Goal: Use online tool/utility: Use online tool/utility

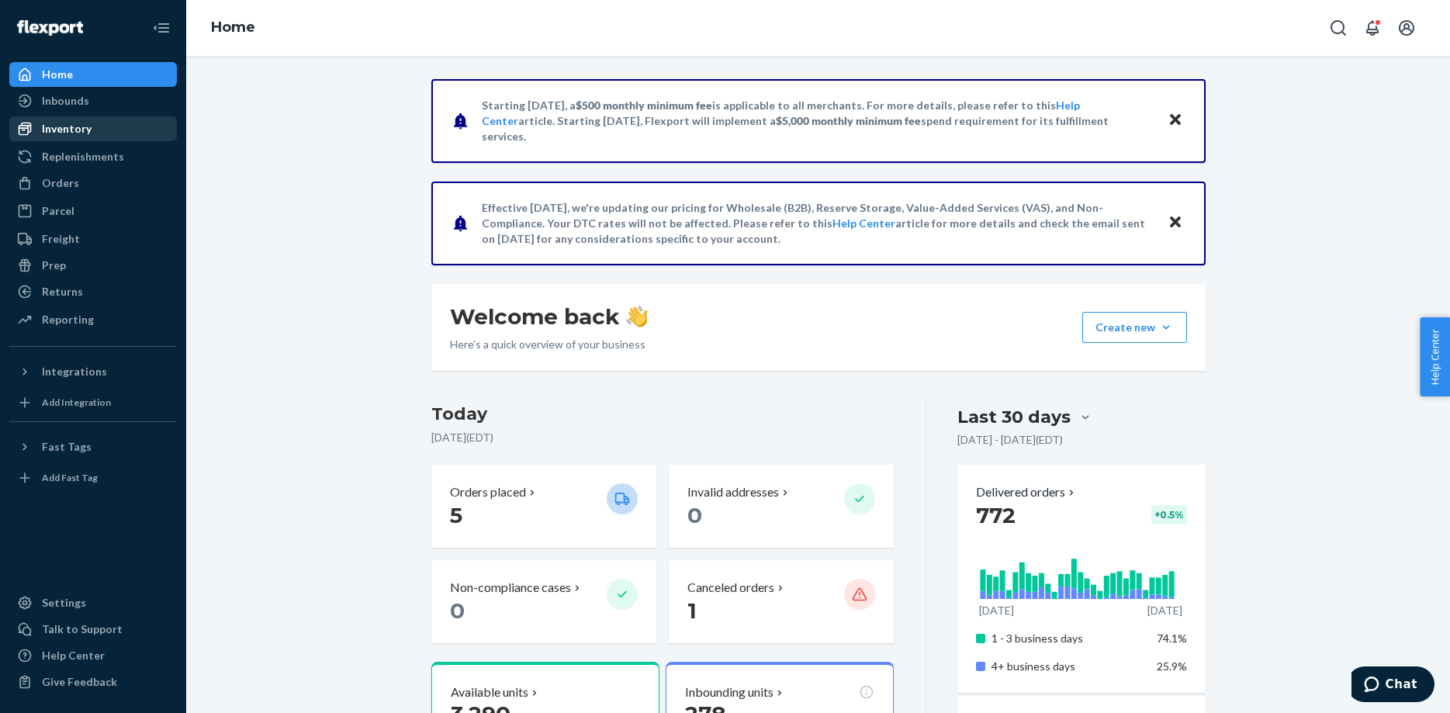
click at [43, 125] on div "Inventory" at bounding box center [67, 129] width 50 height 16
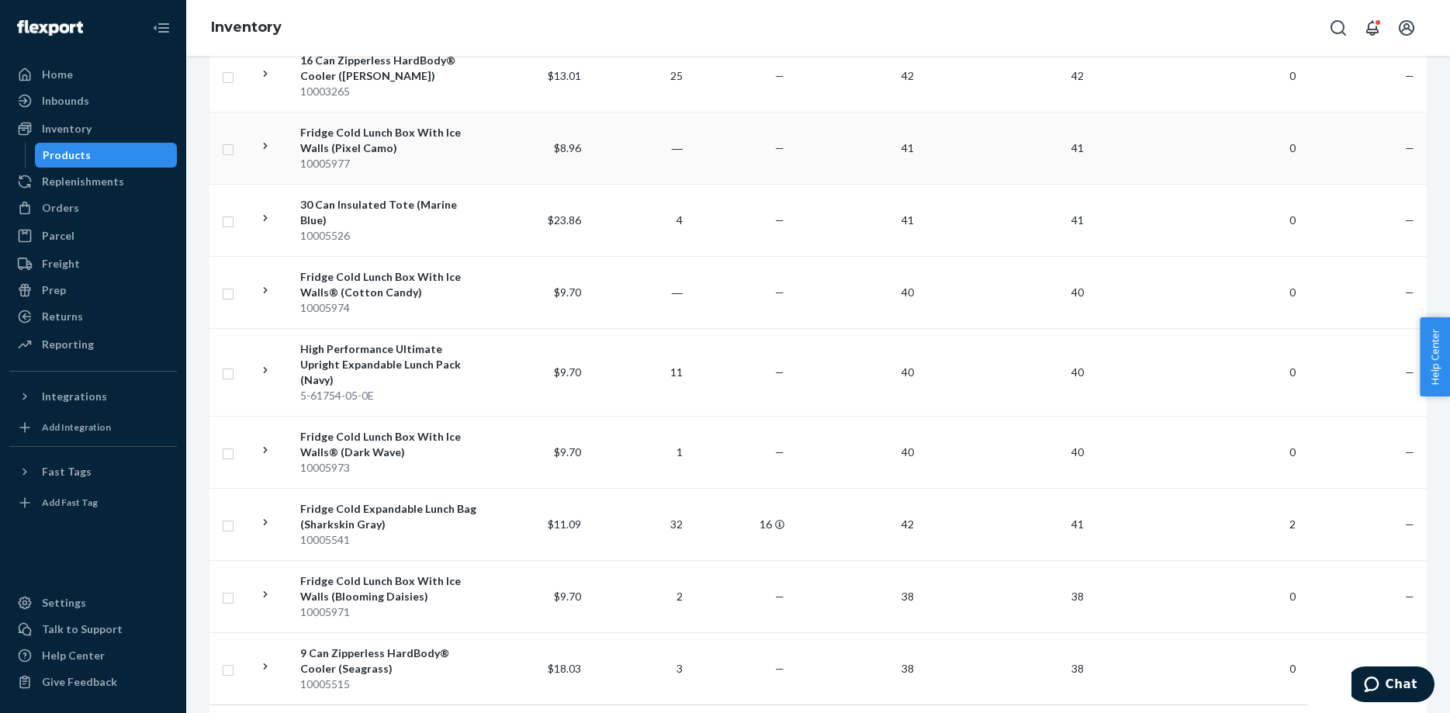
scroll to position [1569, 0]
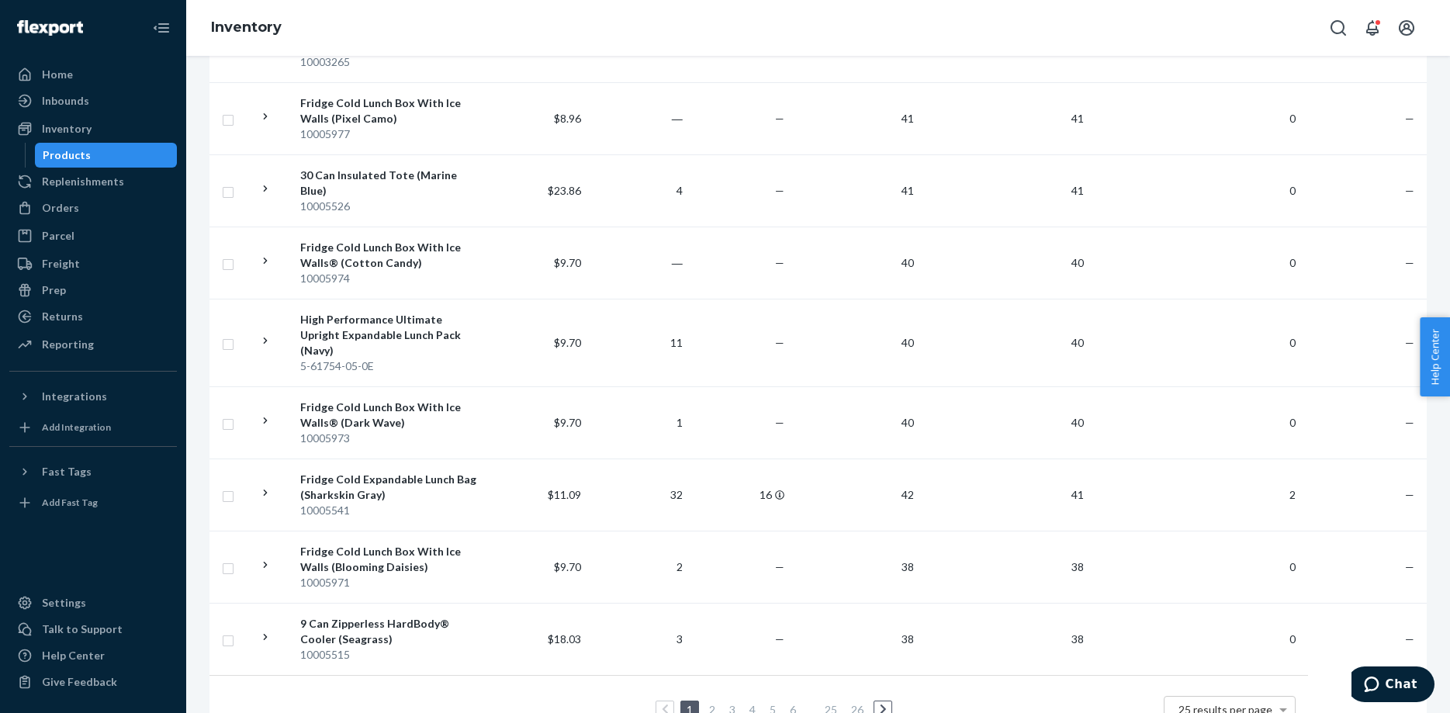
click at [714, 703] on link "2" at bounding box center [712, 709] width 12 height 13
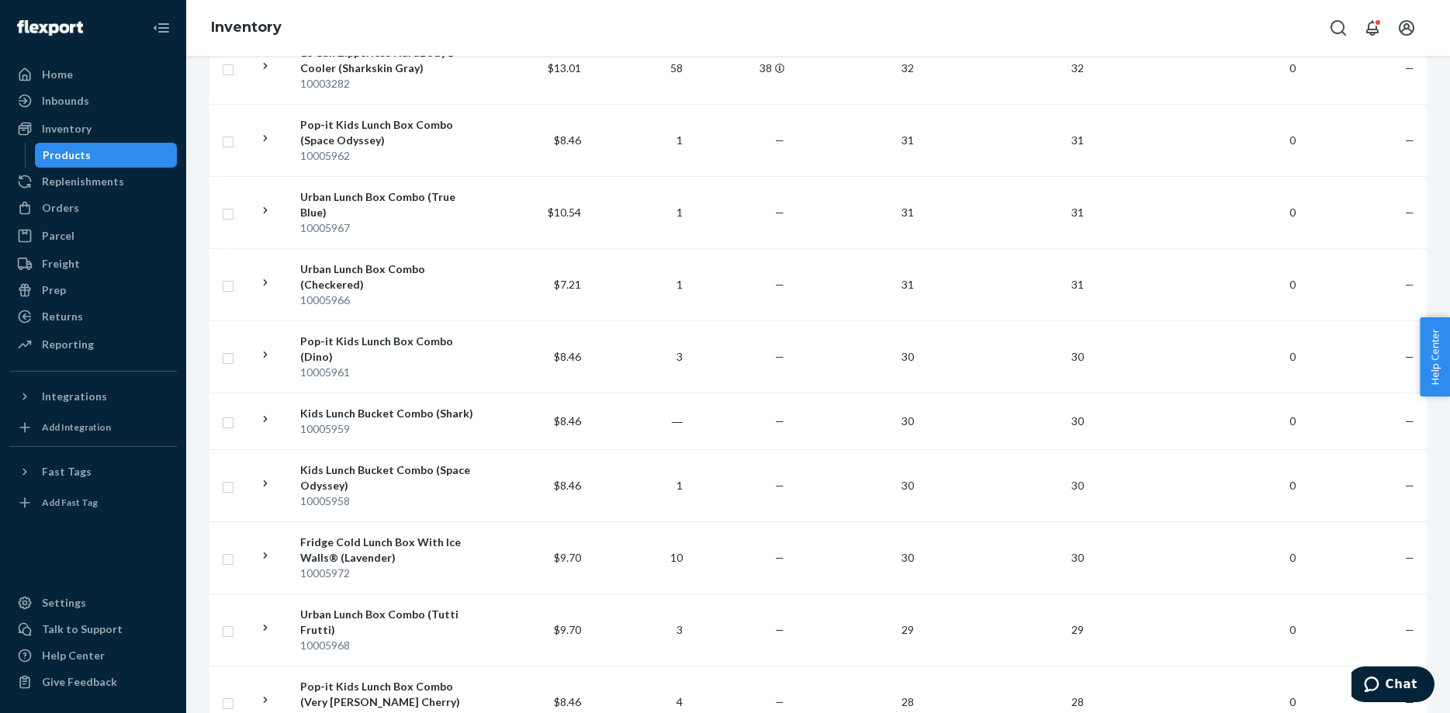
scroll to position [1492, 0]
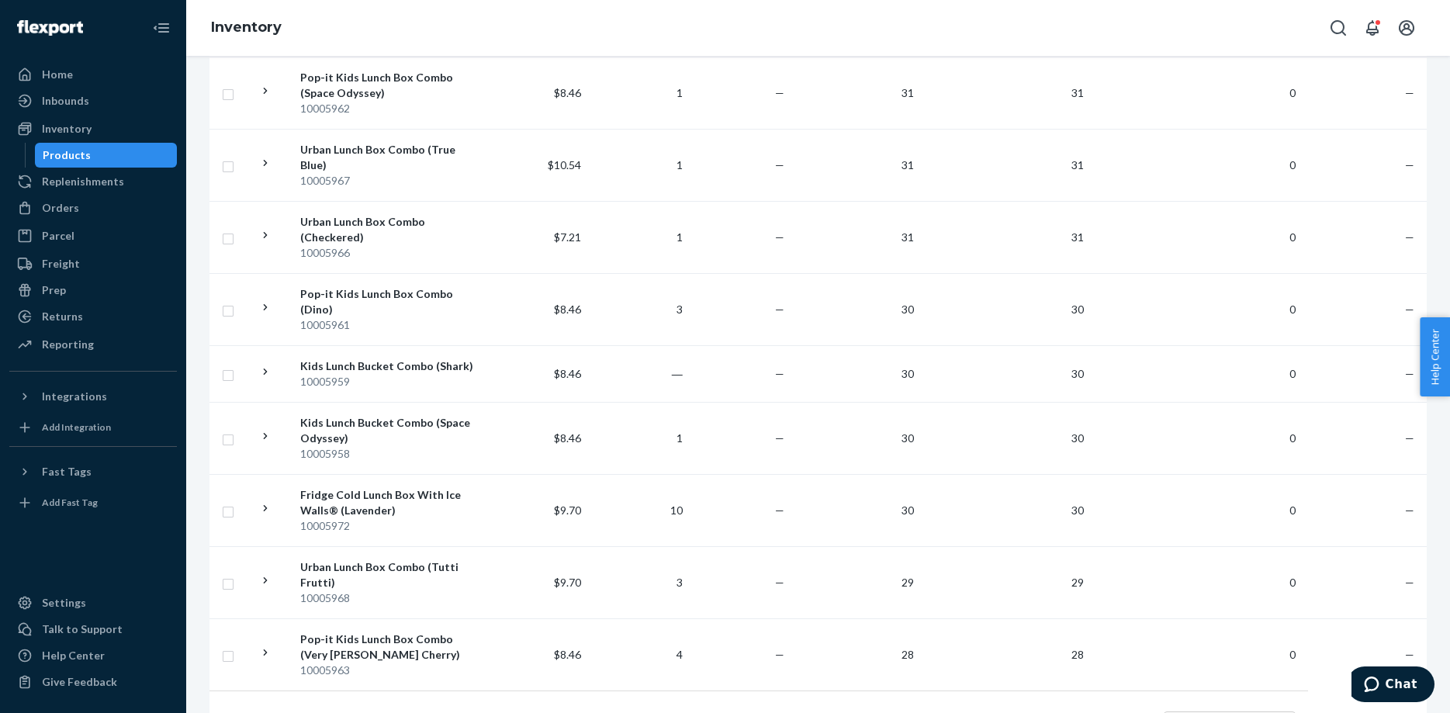
click at [733, 712] on link "3" at bounding box center [732, 724] width 12 height 13
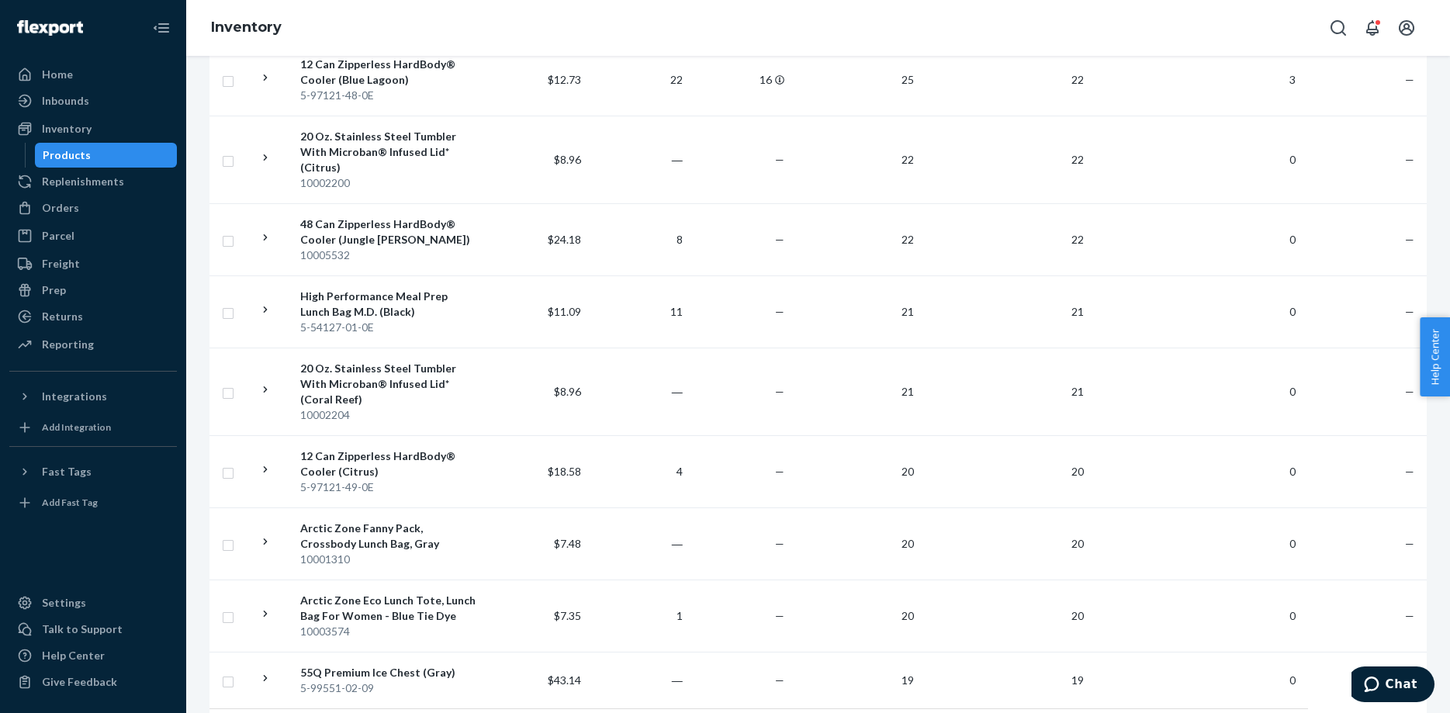
scroll to position [1616, 0]
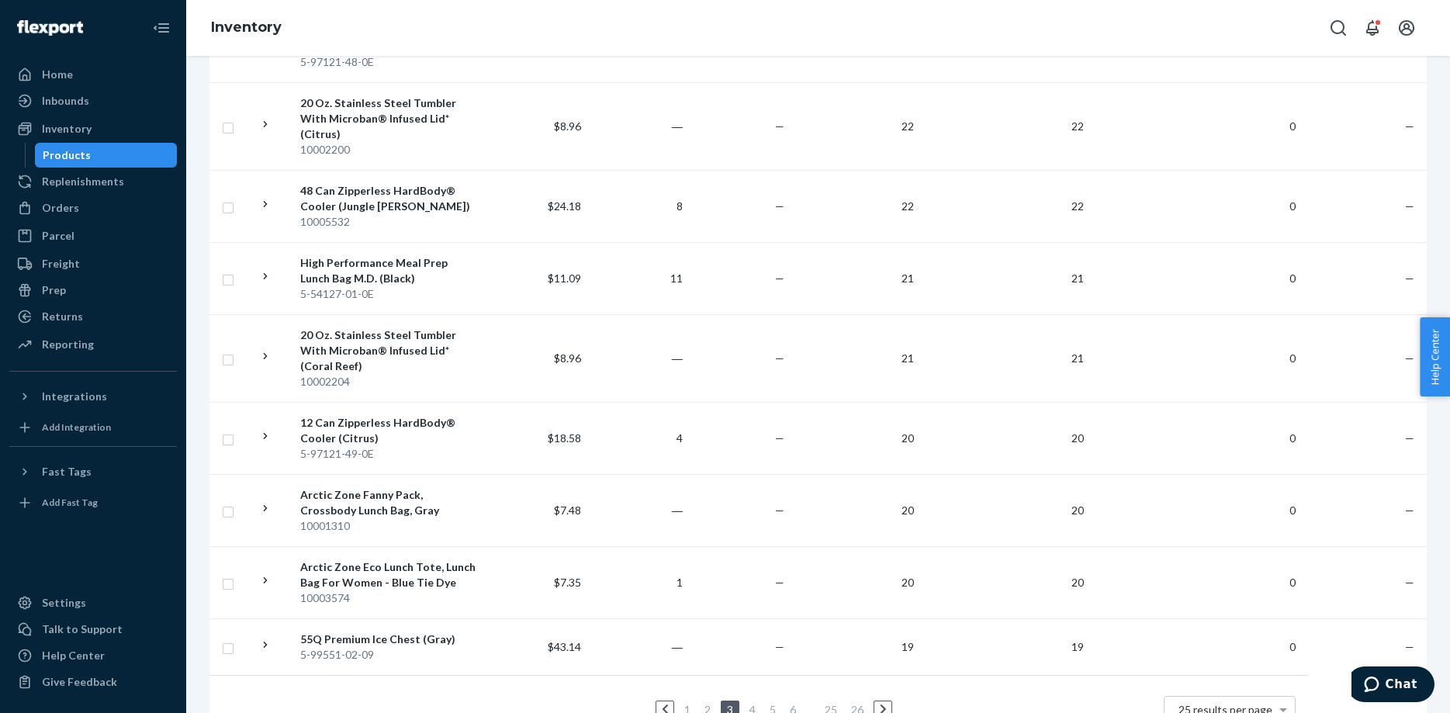
click at [751, 703] on link "4" at bounding box center [752, 709] width 12 height 13
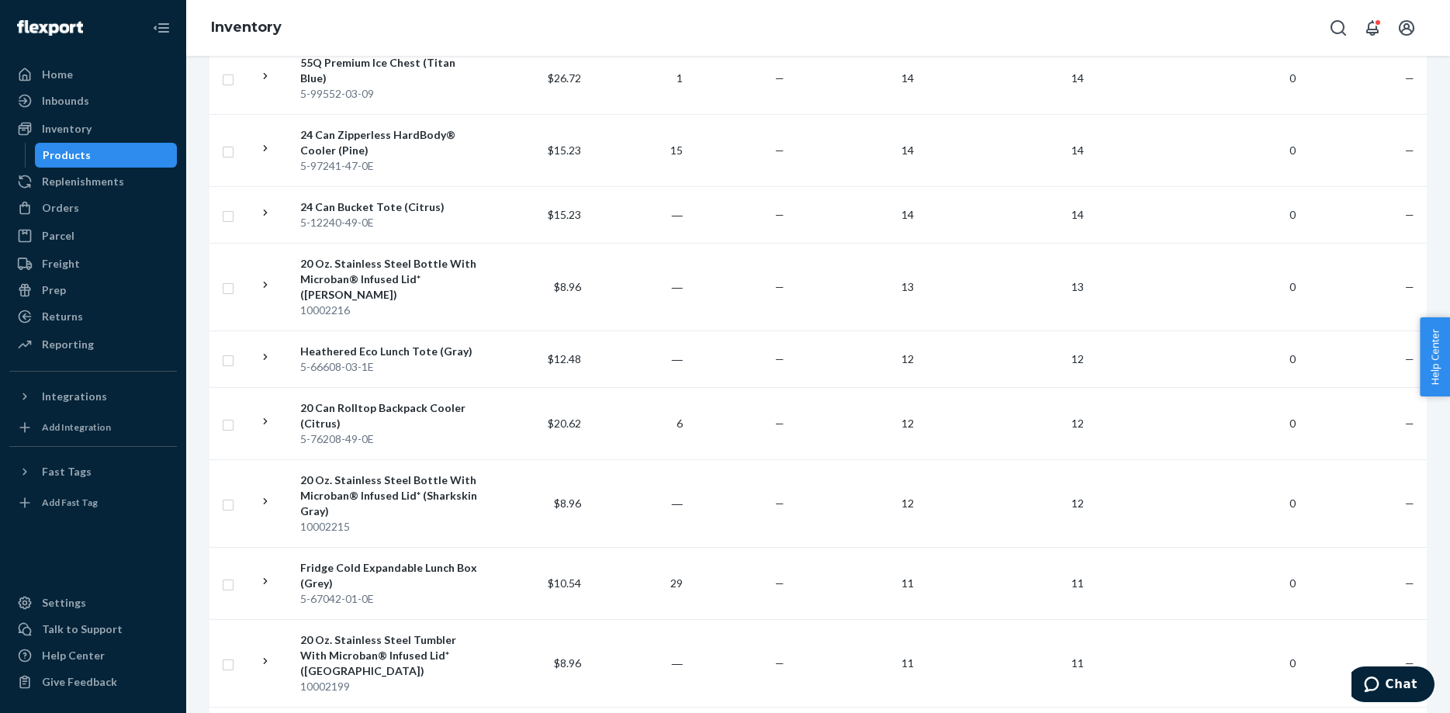
scroll to position [1523, 0]
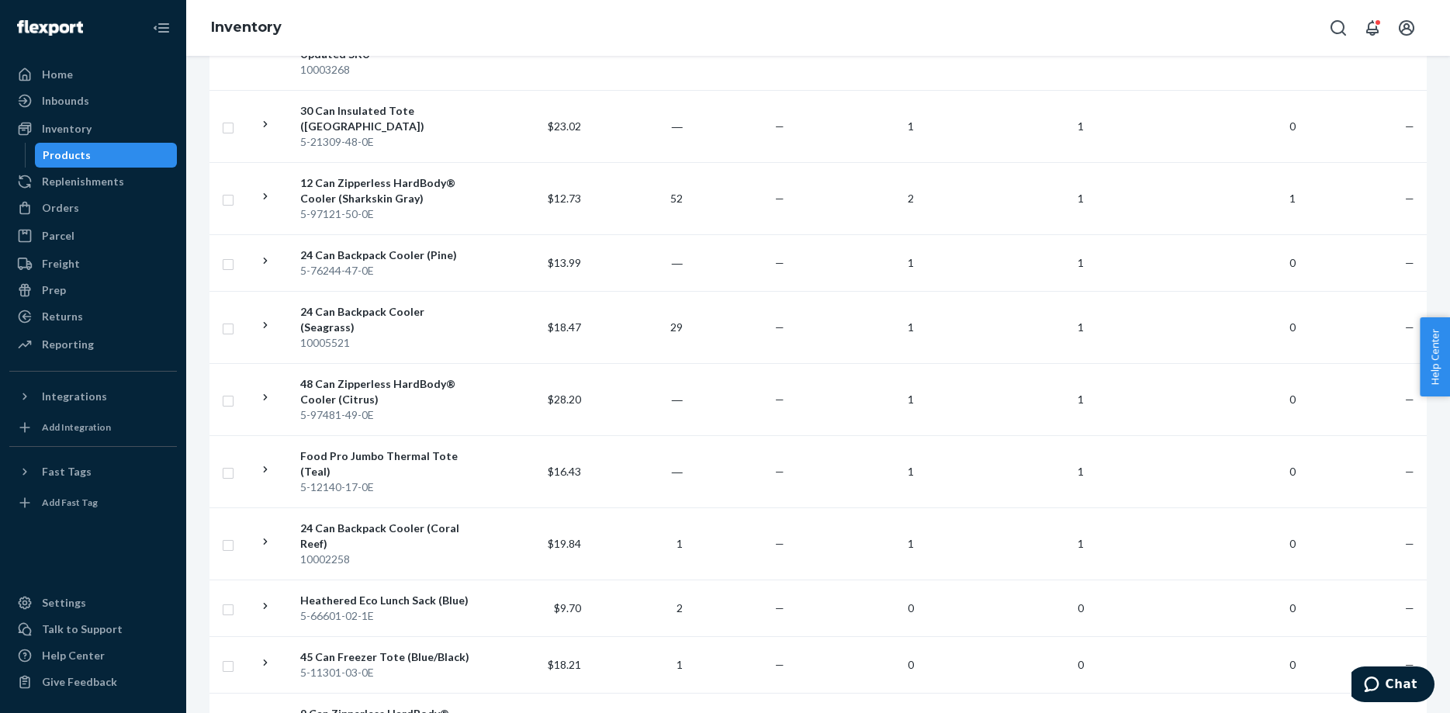
scroll to position [1429, 0]
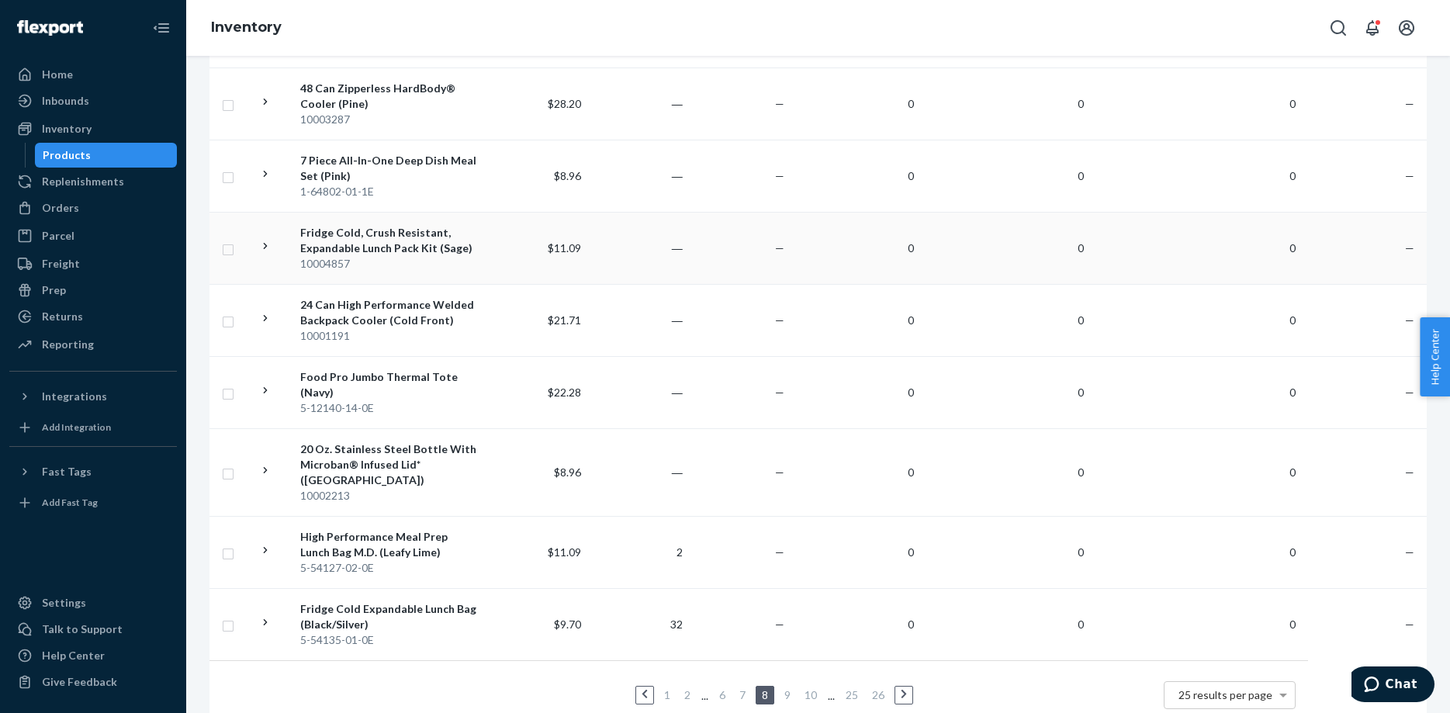
scroll to position [1523, 0]
click at [812, 687] on link "10" at bounding box center [810, 693] width 19 height 13
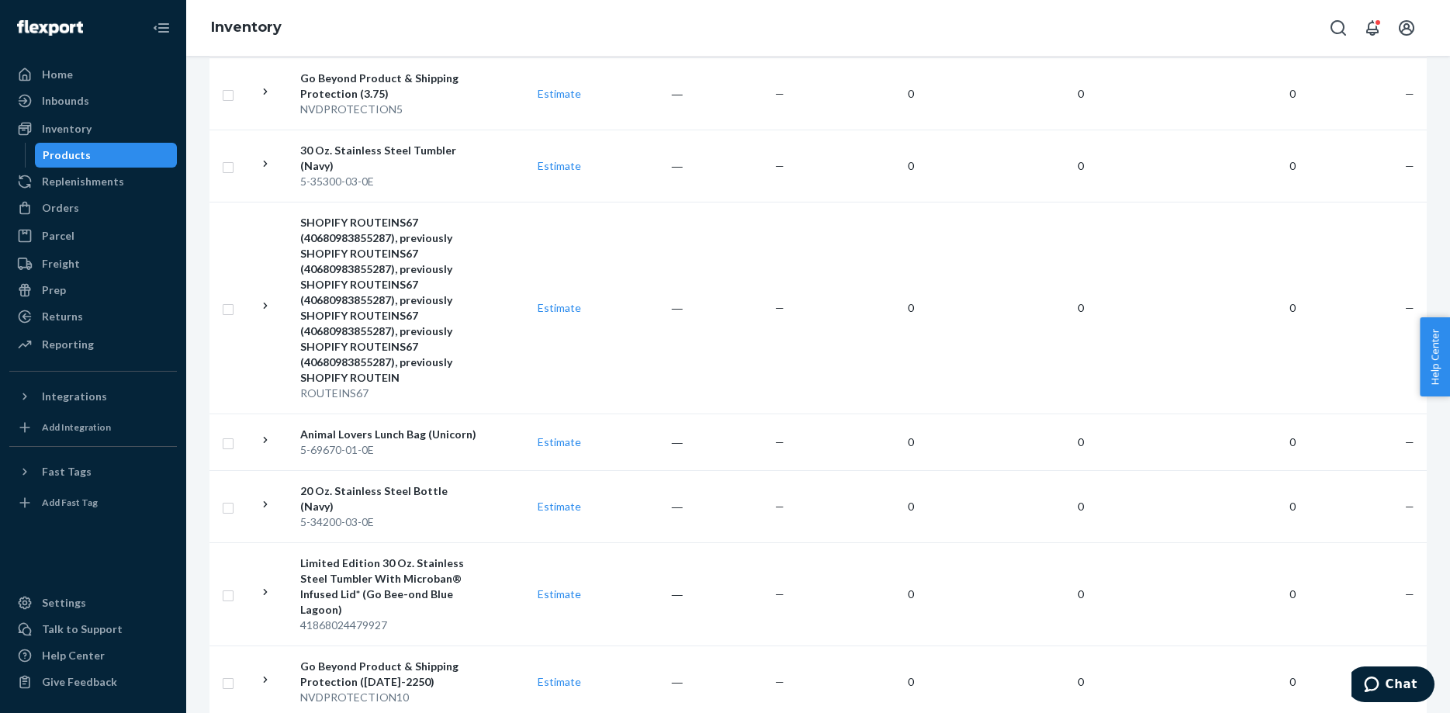
scroll to position [791, 0]
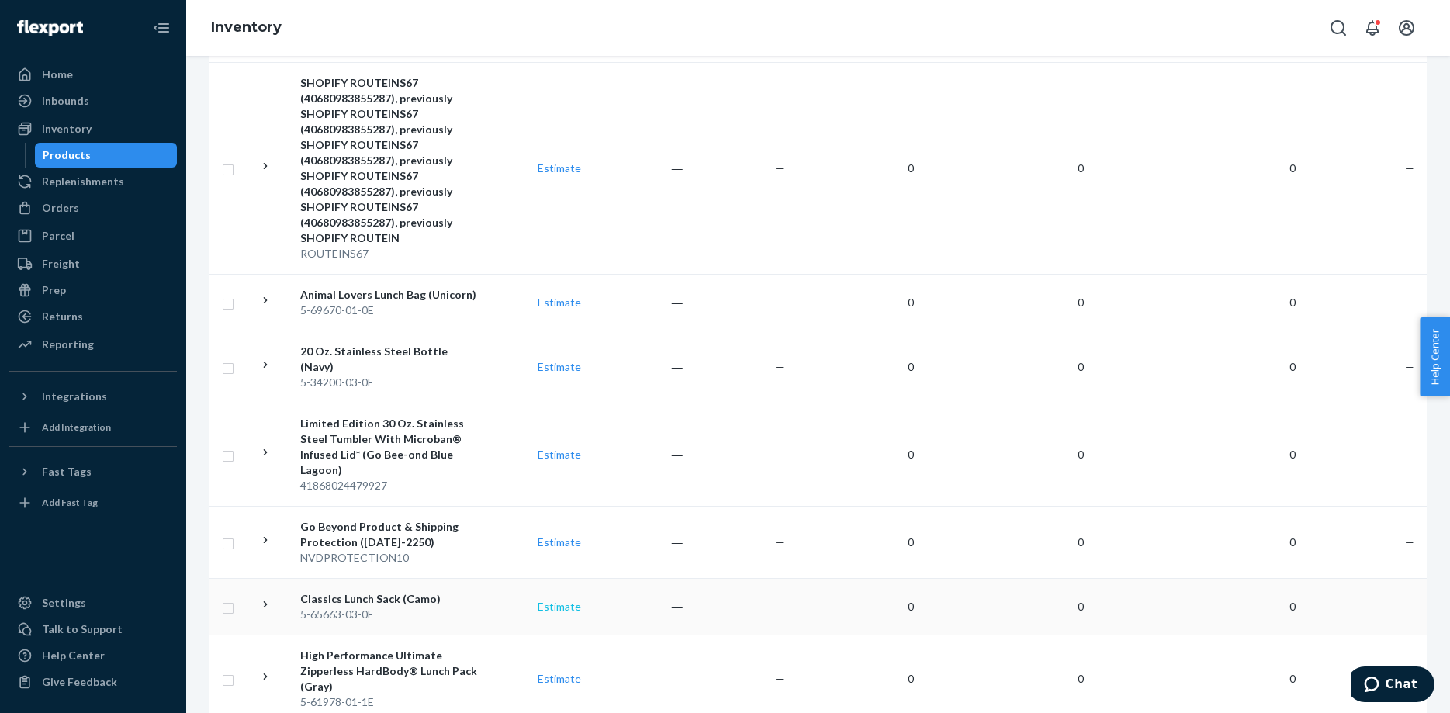
click at [558, 600] on link "Estimate" at bounding box center [559, 606] width 43 height 13
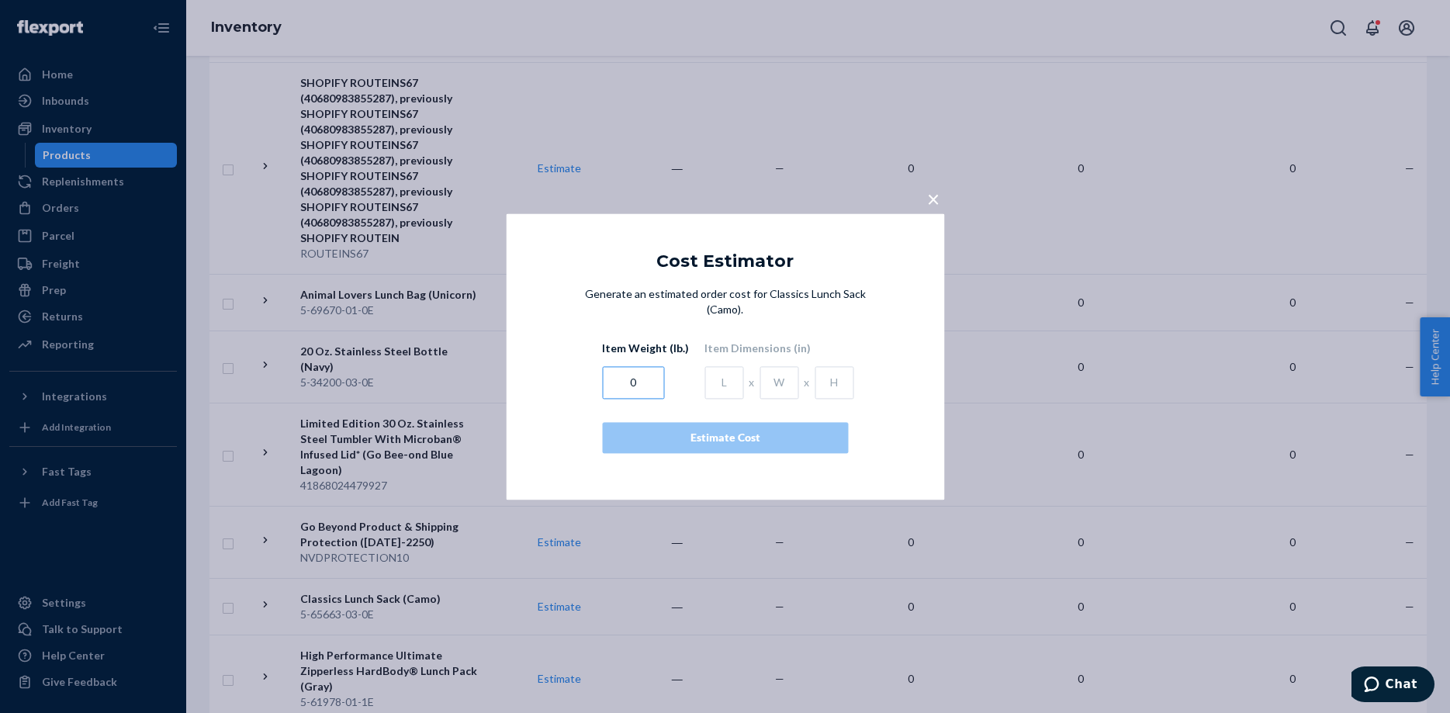
click at [619, 374] on input "0" at bounding box center [633, 382] width 62 height 33
type input "2.2046"
click at [707, 373] on input "text" at bounding box center [723, 382] width 39 height 33
type input "8.74"
click at [762, 369] on input "text" at bounding box center [778, 382] width 39 height 33
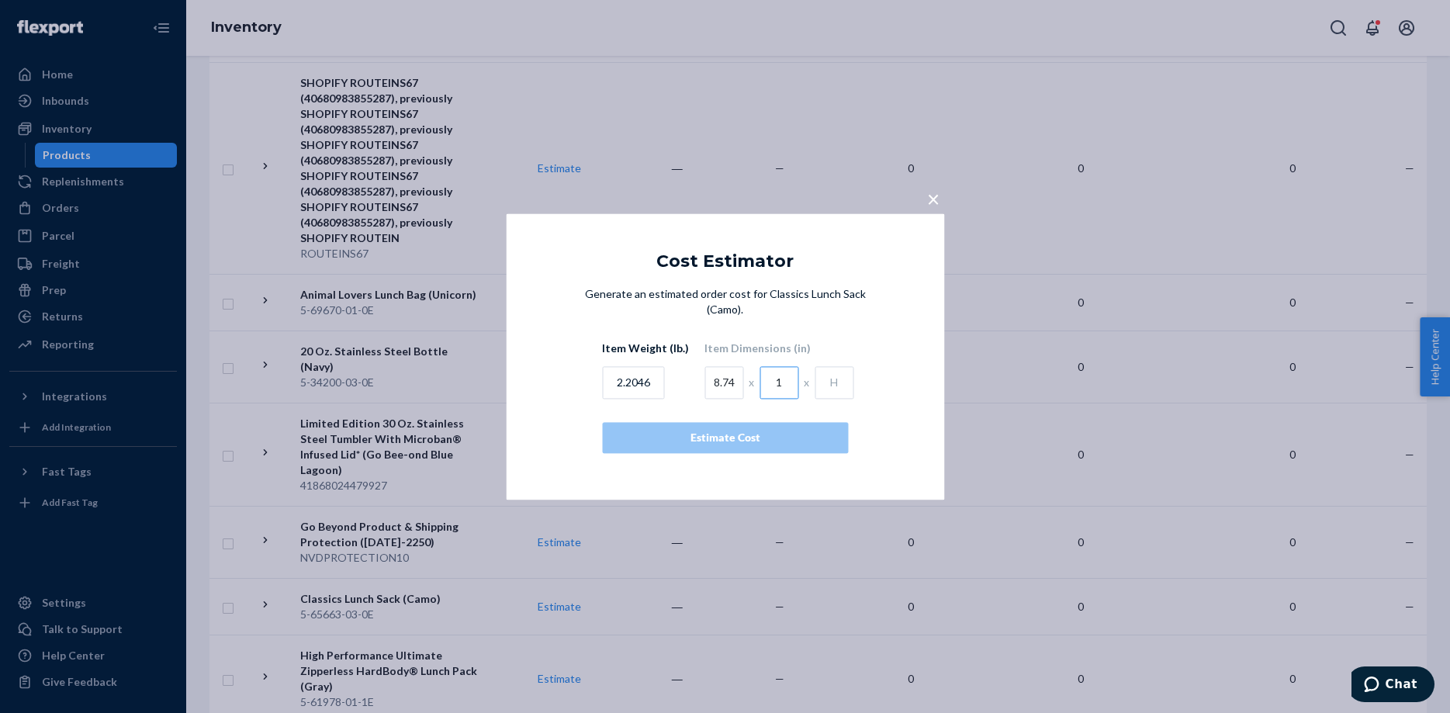
type input "1"
click at [823, 374] on input "text" at bounding box center [833, 382] width 39 height 33
type input "10.75"
click at [716, 430] on div "Estimate Cost" at bounding box center [725, 438] width 220 height 16
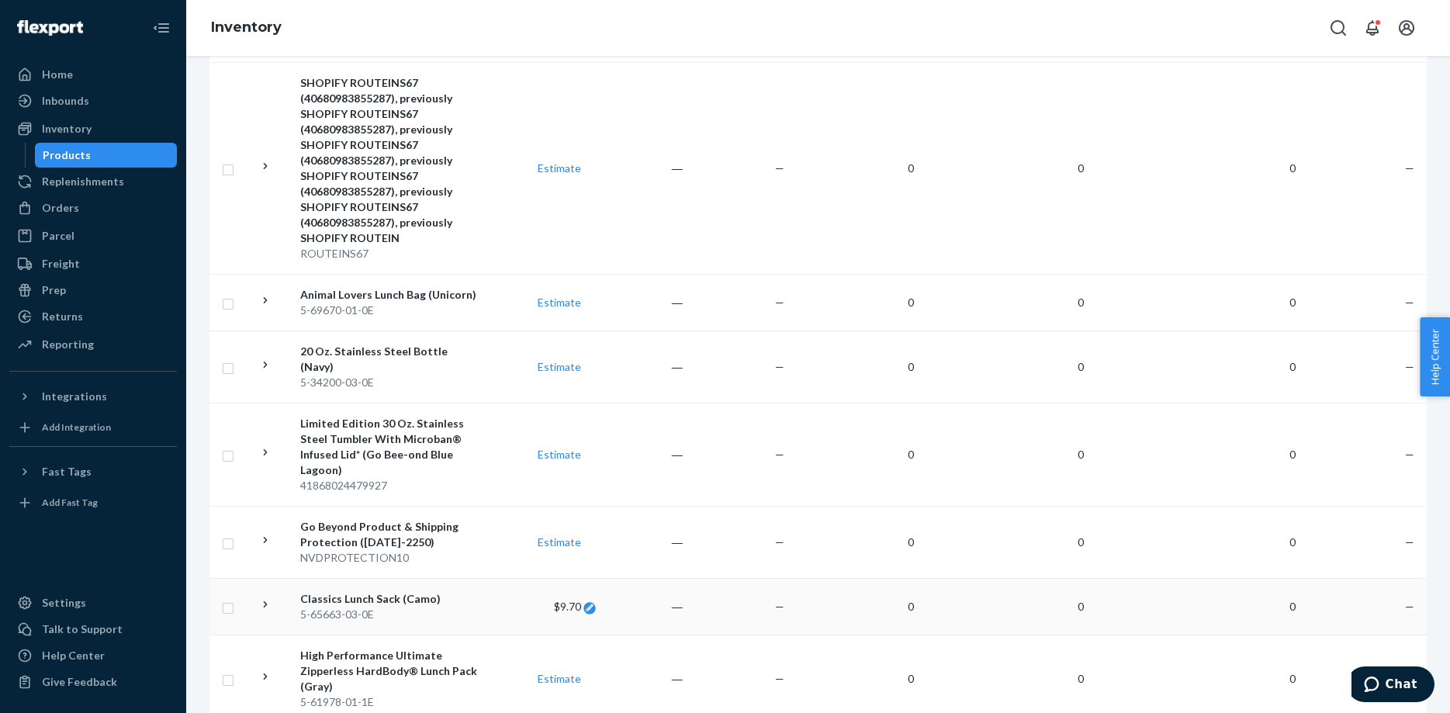
click at [589, 603] on icon at bounding box center [590, 607] width 8 height 8
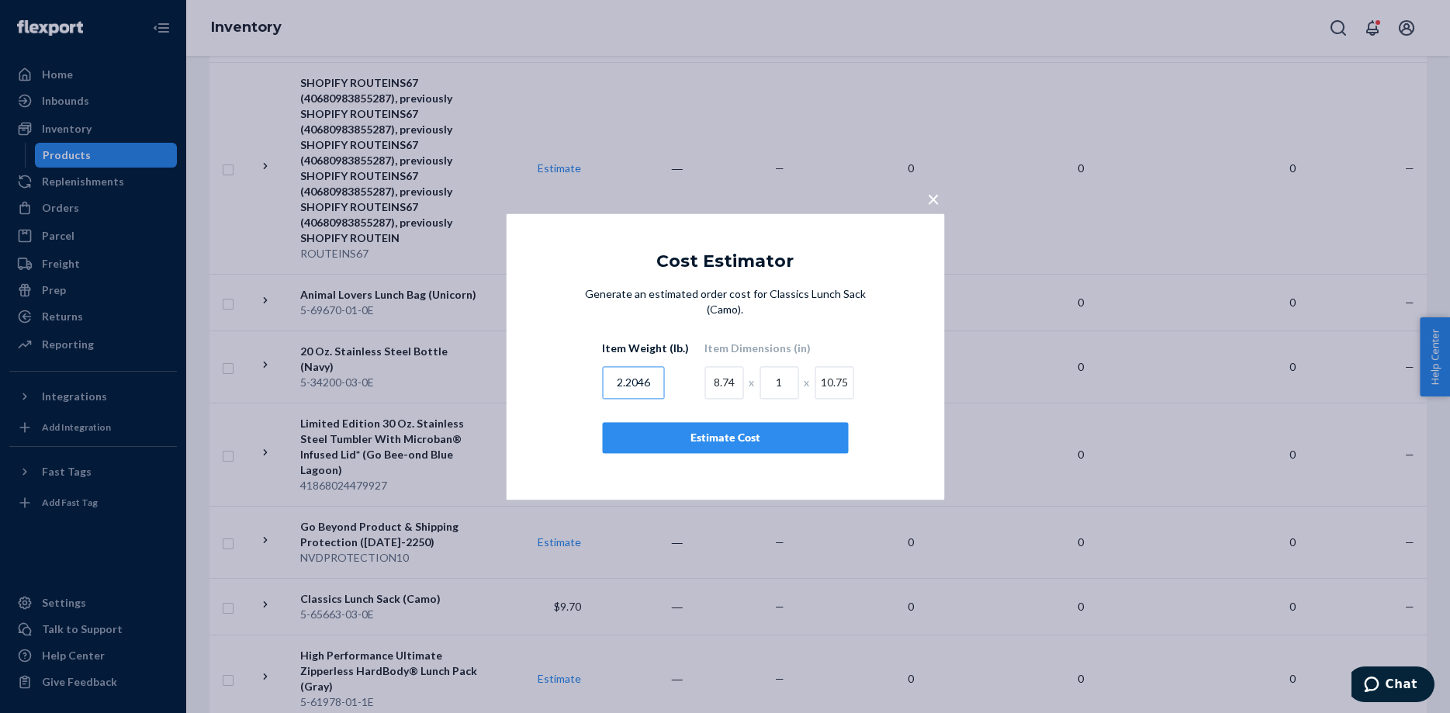
click at [655, 372] on input "2.2046" at bounding box center [633, 382] width 62 height 33
type input "2"
type input "4.4092"
click at [710, 375] on input "8.74" at bounding box center [723, 382] width 39 height 33
type input "4"
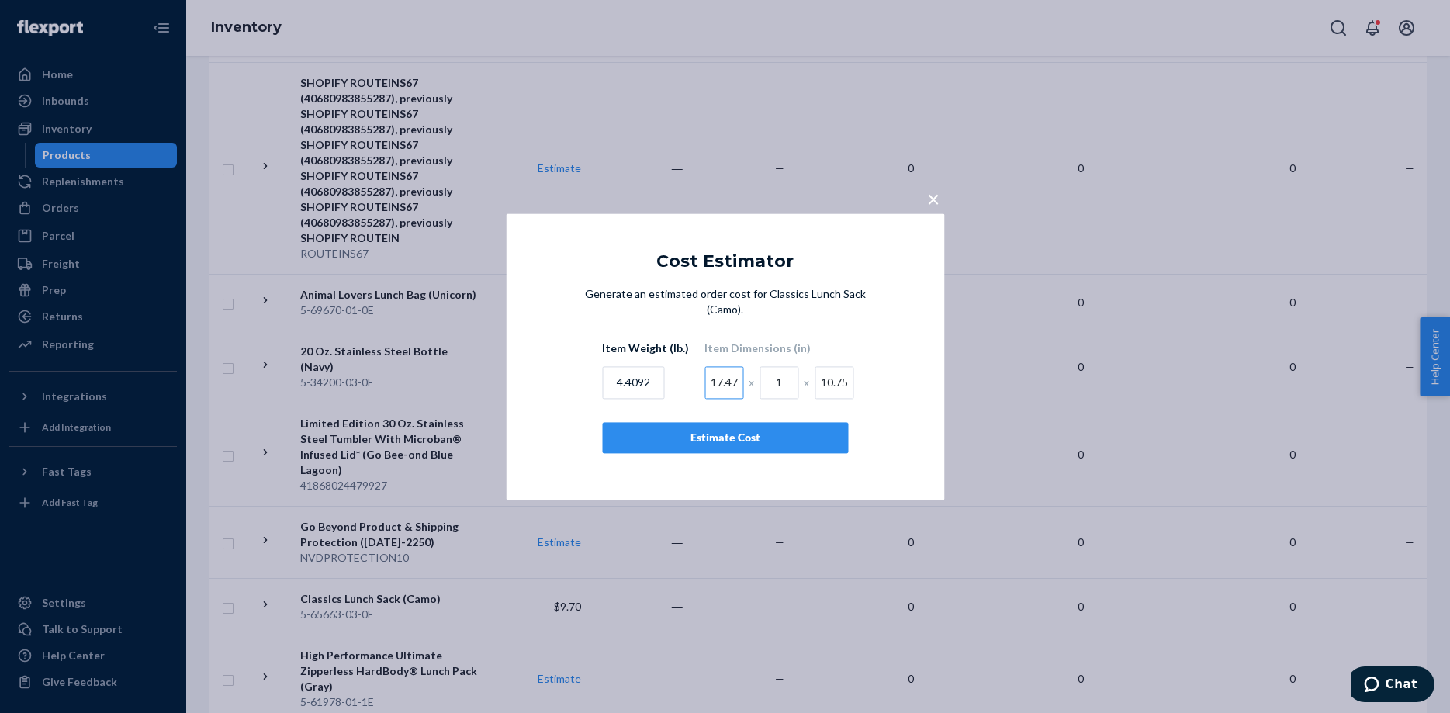
type input "17.47"
click at [769, 372] on input "1" at bounding box center [778, 382] width 39 height 33
click at [725, 375] on input "17.47" at bounding box center [723, 382] width 39 height 33
type input "17.48"
click at [773, 375] on input "text" at bounding box center [778, 382] width 39 height 33
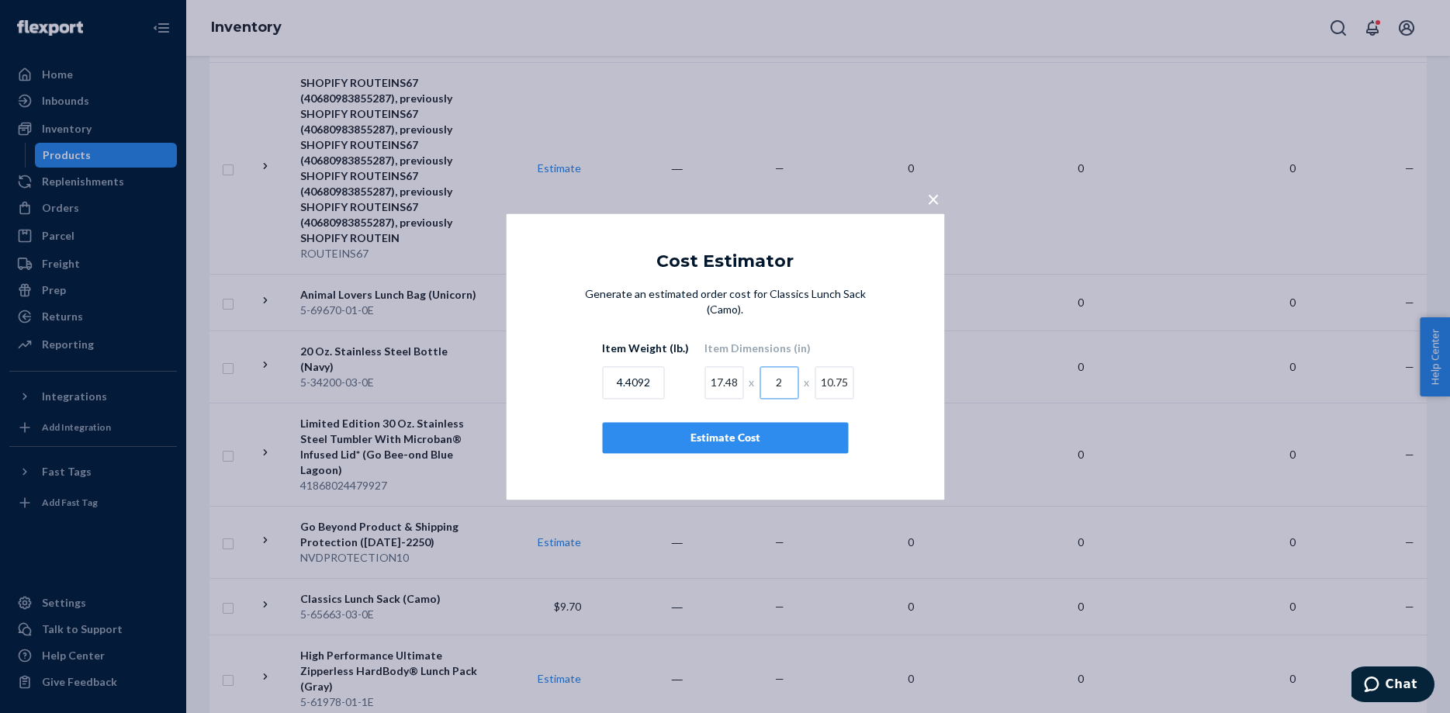
type input "2"
click at [731, 430] on div "Estimate Cost" at bounding box center [725, 438] width 220 height 16
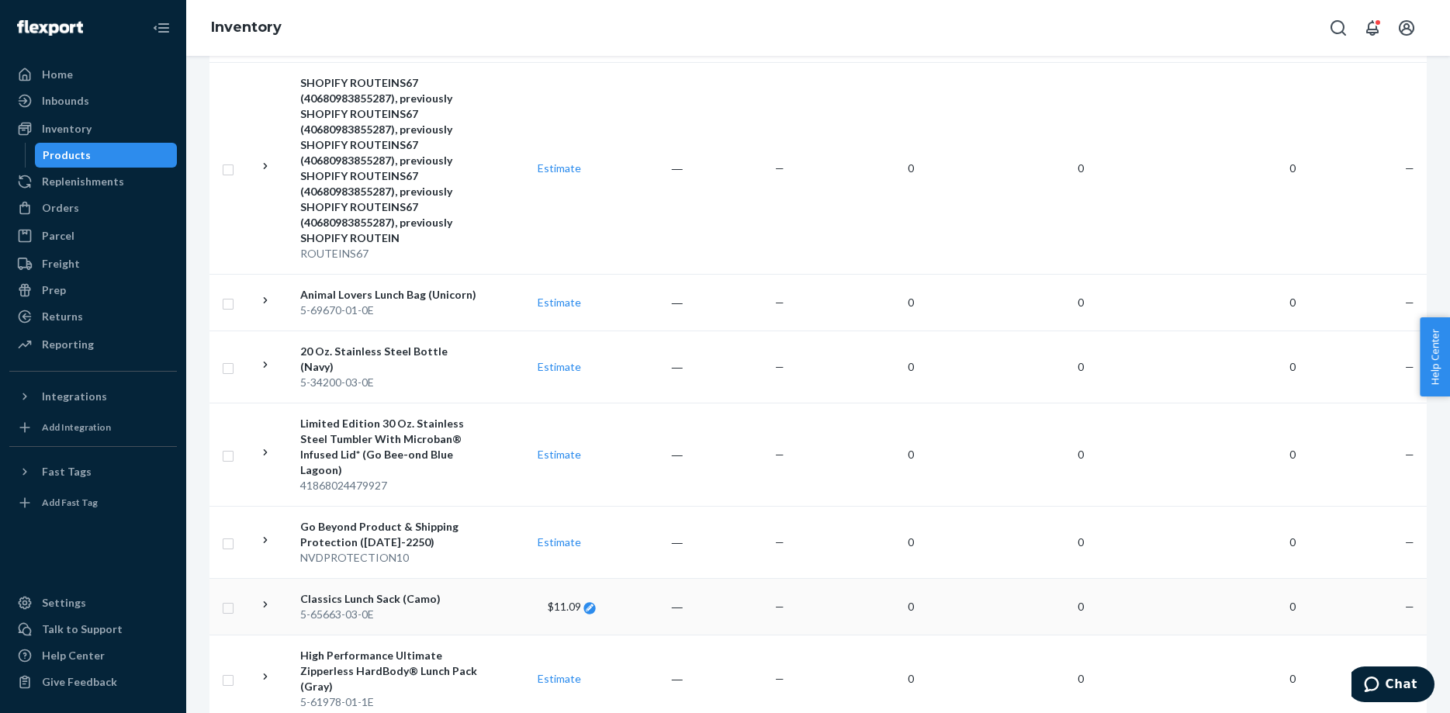
click at [586, 603] on icon at bounding box center [590, 607] width 8 height 8
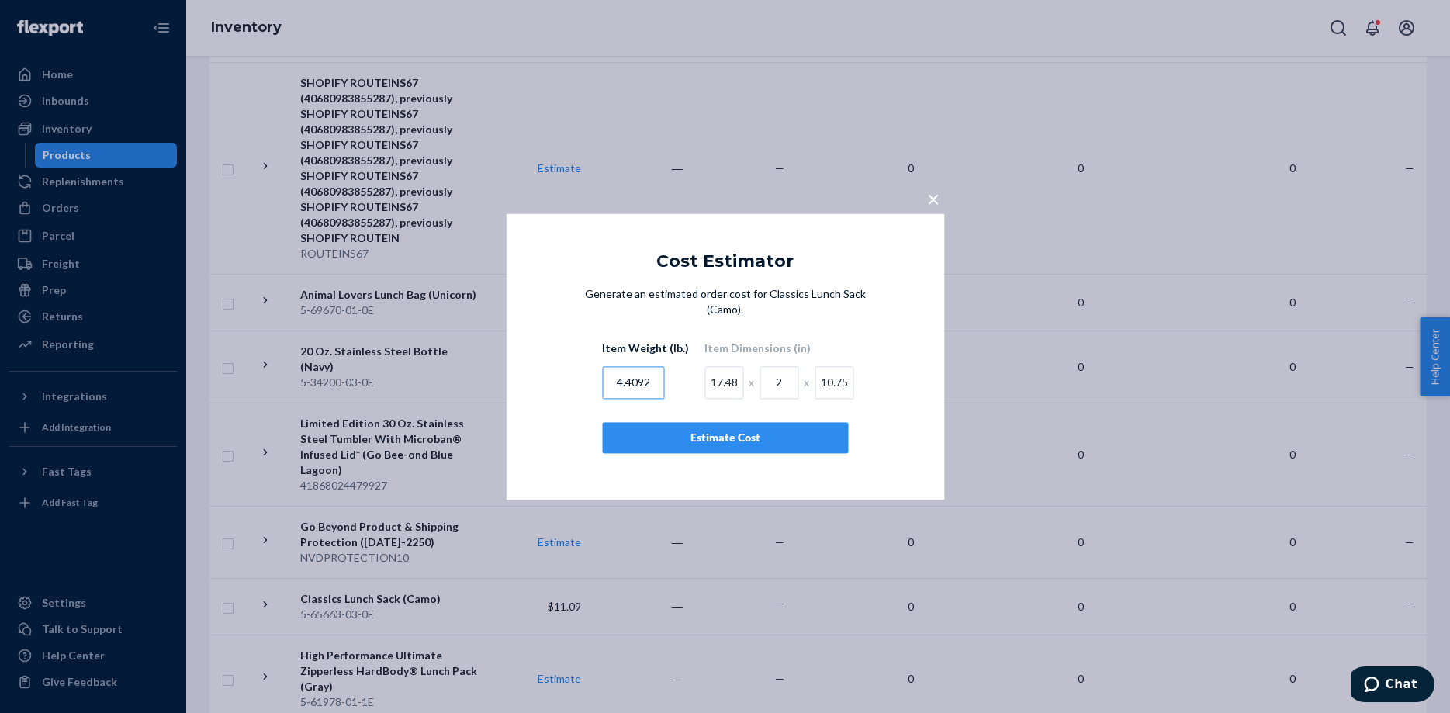
click at [650, 374] on input "4.4092" at bounding box center [633, 382] width 62 height 33
type input "4"
type input "1.01413"
click at [704, 370] on input "17.48" at bounding box center [723, 382] width 39 height 33
type input "8"
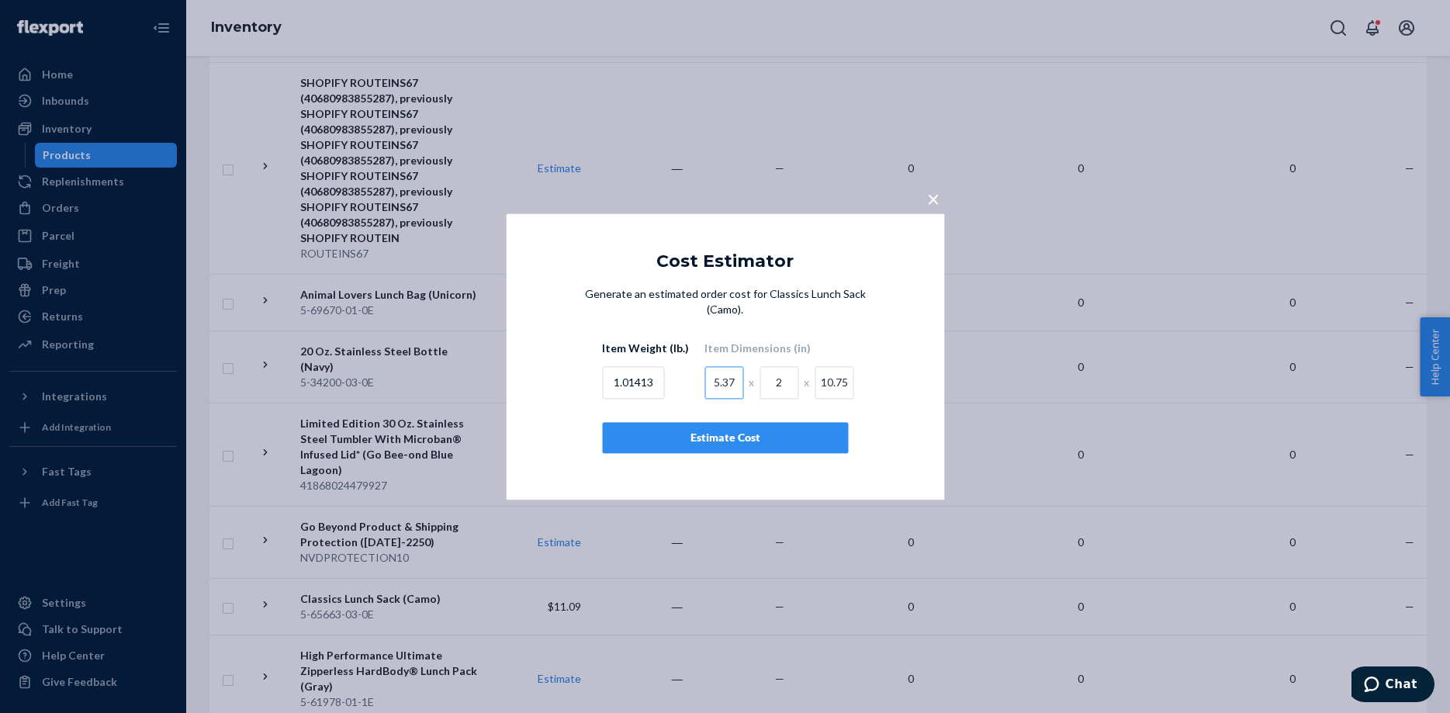
type input "5.37"
click at [766, 374] on input "2" at bounding box center [778, 382] width 39 height 33
type input "0.85"
click at [818, 375] on input "10.75" at bounding box center [833, 382] width 39 height 33
click at [815, 377] on input "10.75" at bounding box center [833, 382] width 39 height 33
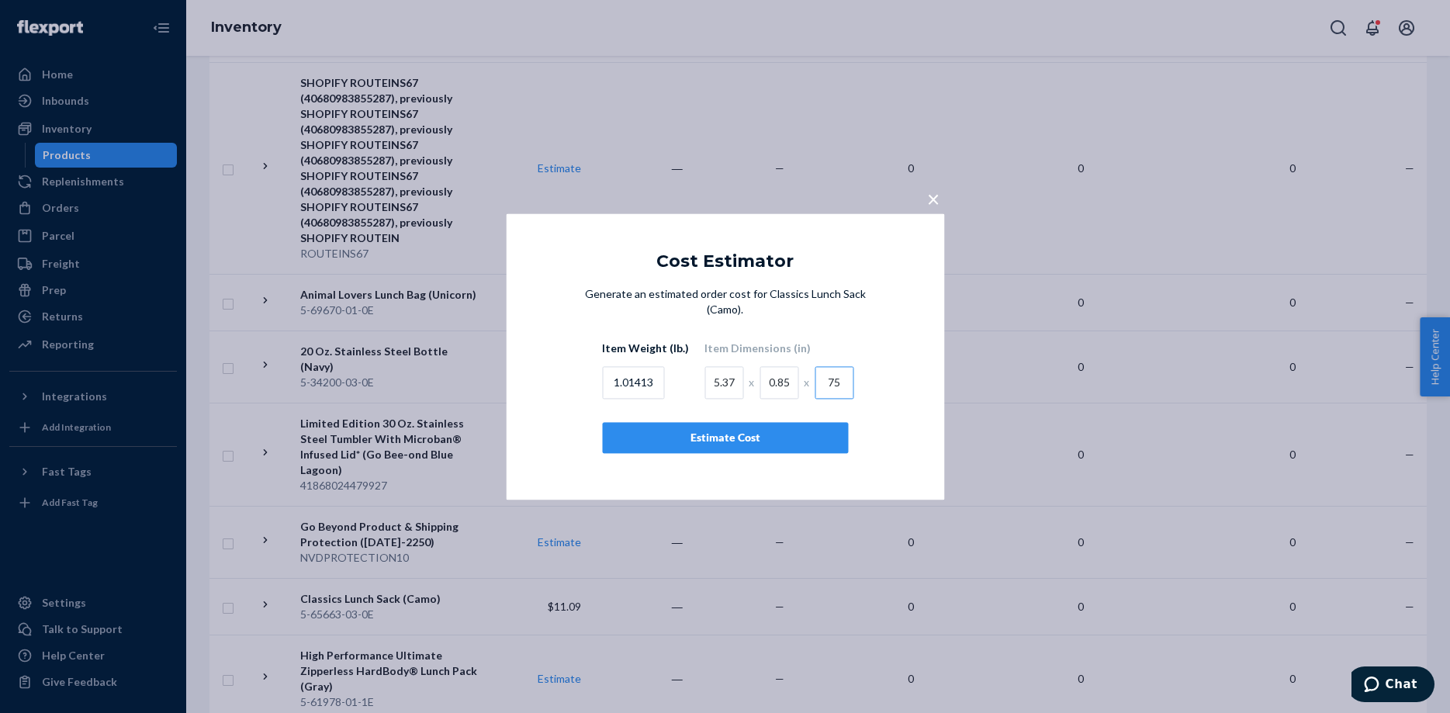
type input "5"
type input "8.5"
click at [706, 430] on div "Estimate Cost" at bounding box center [725, 438] width 220 height 16
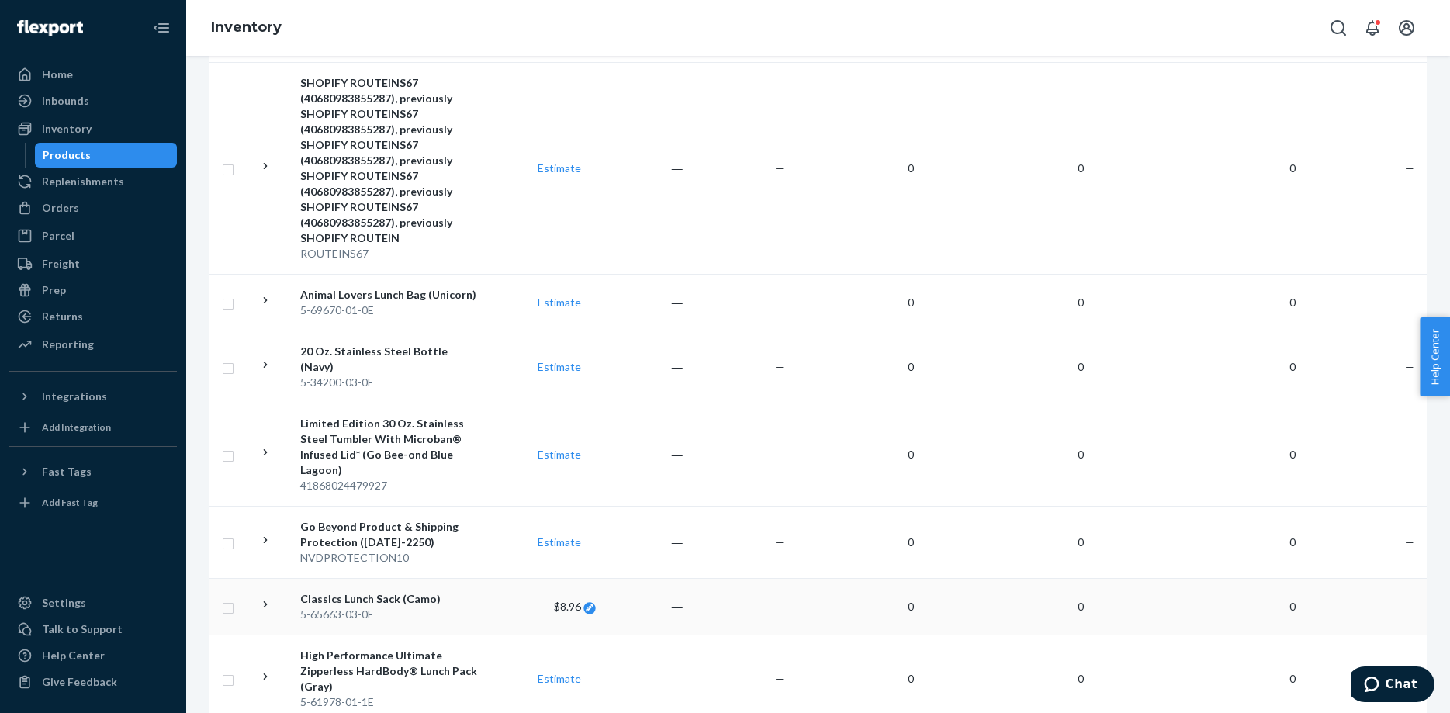
click at [591, 603] on icon at bounding box center [590, 607] width 8 height 8
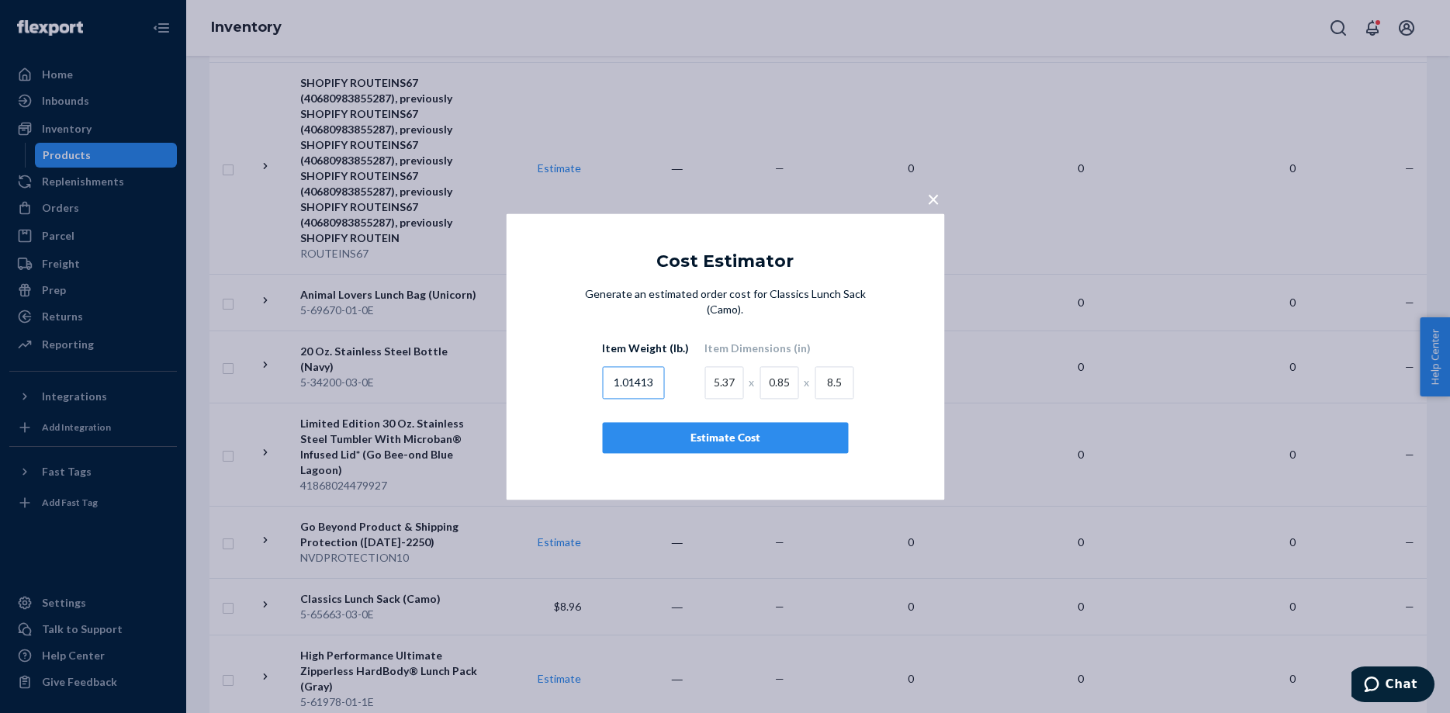
click at [653, 368] on input "1.01413" at bounding box center [633, 382] width 62 height 33
type input "1"
type input "2.02826"
click at [710, 372] on input "5.37" at bounding box center [723, 382] width 39 height 33
type input "7"
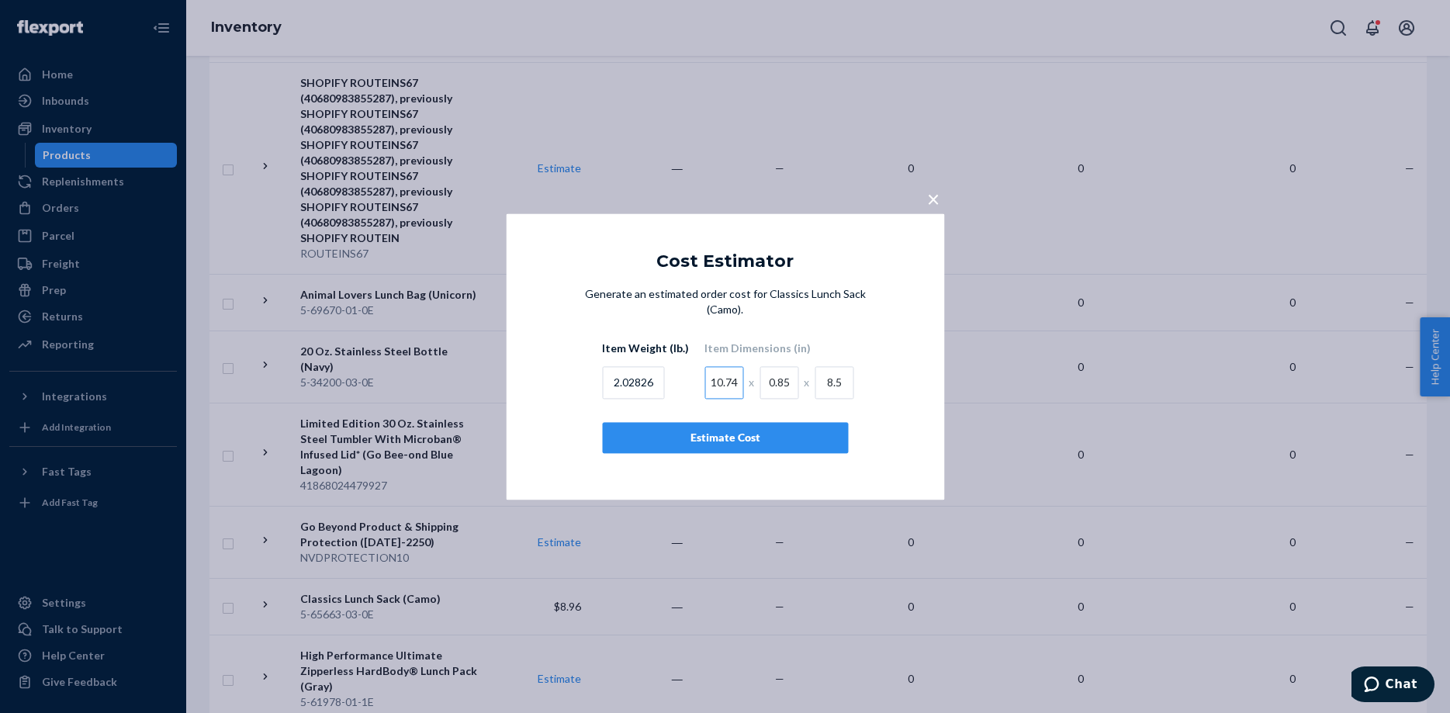
type input "10.74"
click at [761, 375] on input "0.85" at bounding box center [778, 382] width 39 height 33
type input "5"
type input "1.7"
click at [724, 430] on div "Estimate Cost" at bounding box center [725, 438] width 220 height 16
